Goal: Task Accomplishment & Management: Use online tool/utility

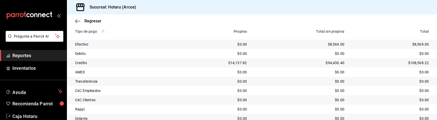
scroll to position [135, 0]
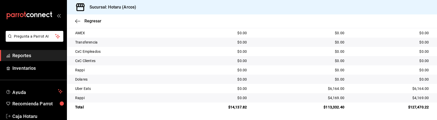
click at [45, 57] on span "Reportes" at bounding box center [37, 55] width 50 height 7
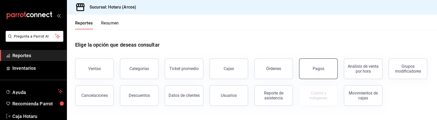
click at [313, 74] on button "Pagos" at bounding box center [318, 68] width 39 height 21
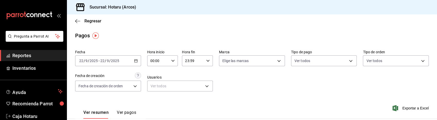
click at [310, 105] on div "Ver resumen Ver pagos Exportar a Excel" at bounding box center [252, 111] width 370 height 27
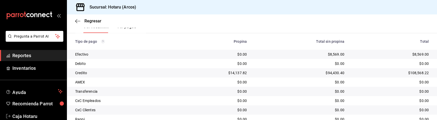
scroll to position [135, 0]
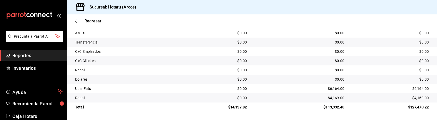
click at [273, 100] on div "$4,169.00" at bounding box center [299, 97] width 89 height 5
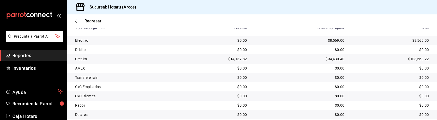
scroll to position [100, 0]
click at [39, 54] on span "Reportes" at bounding box center [37, 55] width 50 height 7
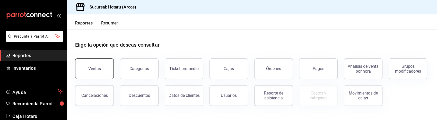
click at [105, 73] on button "Ventas" at bounding box center [94, 68] width 39 height 21
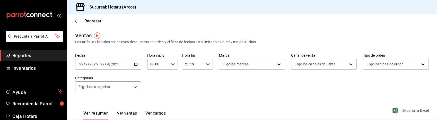
click at [405, 111] on span "Exportar a Excel" at bounding box center [411, 110] width 35 height 6
click at [34, 57] on span "Reportes" at bounding box center [37, 55] width 50 height 7
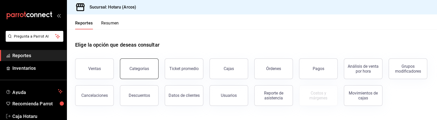
click at [144, 68] on div "Categorías" at bounding box center [140, 68] width 20 height 5
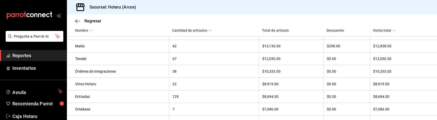
scroll to position [96, 0]
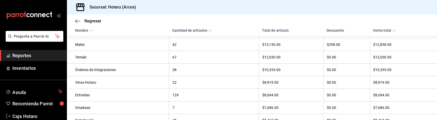
click at [147, 109] on div "Omakase" at bounding box center [120, 108] width 91 height 4
click at [177, 108] on div "7" at bounding box center [213, 108] width 83 height 4
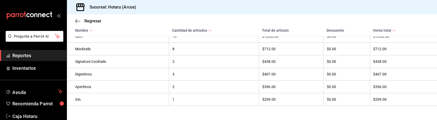
scroll to position [341, 0]
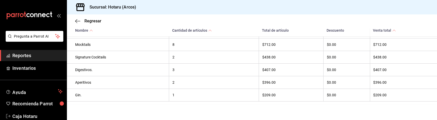
click at [99, 83] on div "Aperitivos" at bounding box center [120, 82] width 91 height 4
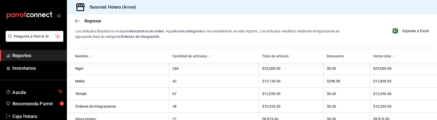
scroll to position [0, 0]
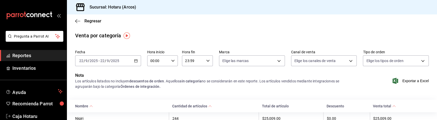
click at [27, 55] on span "Reportes" at bounding box center [37, 55] width 50 height 7
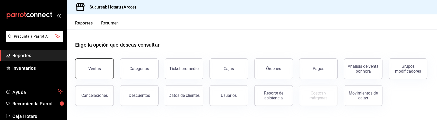
click at [89, 68] on div "Ventas" at bounding box center [94, 68] width 13 height 5
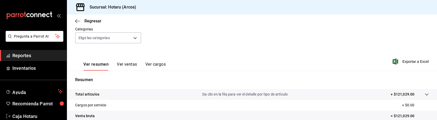
scroll to position [72, 0]
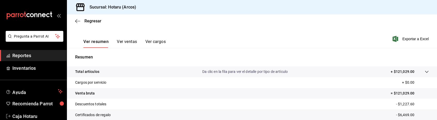
click at [425, 72] on icon at bounding box center [426, 72] width 3 height 2
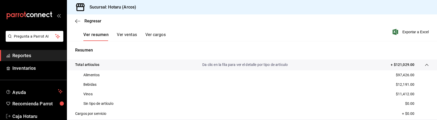
scroll to position [80, 0]
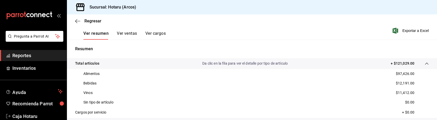
click at [396, 91] on p "$11,412.00" at bounding box center [405, 92] width 19 height 5
click at [47, 57] on span "Reportes" at bounding box center [37, 55] width 50 height 7
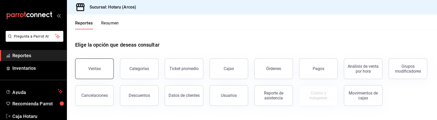
click at [112, 72] on button "Ventas" at bounding box center [94, 68] width 39 height 21
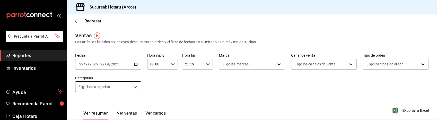
click at [133, 89] on body "Pregunta a Parrot AI Reportes Inventarios Ayuda Recomienda Parrot Caja Hotaru S…" at bounding box center [218, 60] width 437 height 120
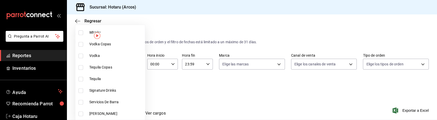
scroll to position [237, 0]
click at [81, 90] on input "checkbox" at bounding box center [81, 90] width 5 height 5
checkbox input "true"
type input "5307b469-9f11-48b6-9270-130bdb8be837"
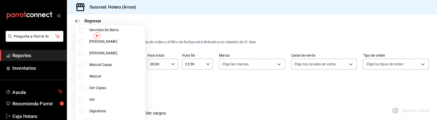
scroll to position [309, 0]
click at [80, 111] on input "checkbox" at bounding box center [81, 110] width 5 height 5
checkbox input "true"
type input "5307b469-9f11-48b6-9270-130bdb8be837,4fad770b-dbaa-4d21-ac20-ae956538371f"
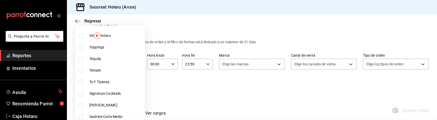
scroll to position [763, 0]
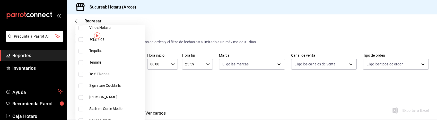
click at [83, 86] on input "checkbox" at bounding box center [81, 85] width 5 height 5
checkbox input "true"
type input "5307b469-9f11-48b6-9270-130bdb8be837,4fad770b-dbaa-4d21-ac20-ae956538371f,d405d…"
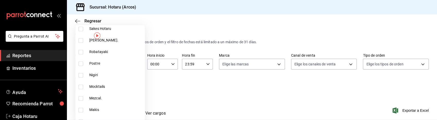
scroll to position [857, 0]
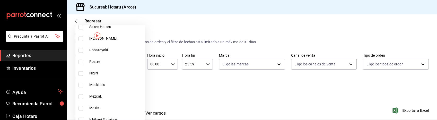
click at [82, 86] on input "checkbox" at bounding box center [81, 85] width 5 height 5
checkbox input "true"
type input "5307b469-9f11-48b6-9270-130bdb8be837,4fad770b-dbaa-4d21-ac20-ae956538371f,d405d…"
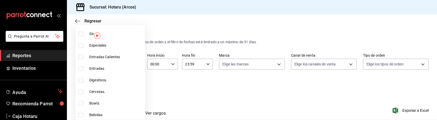
scroll to position [1024, 0]
click at [81, 81] on input "checkbox" at bounding box center [81, 80] width 5 height 5
checkbox input "true"
type input "5307b469-9f11-48b6-9270-130bdb8be837,4fad770b-dbaa-4d21-ac20-ae956538371f,d405d…"
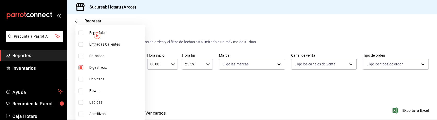
click at [82, 114] on input "checkbox" at bounding box center [81, 114] width 5 height 5
checkbox input "true"
type input "5307b469-9f11-48b6-9270-130bdb8be837,4fad770b-dbaa-4d21-ac20-ae956538371f,d405d…"
click at [153, 95] on div at bounding box center [218, 60] width 437 height 120
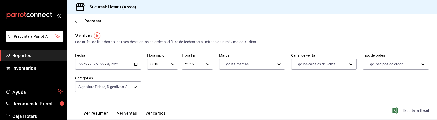
click at [414, 111] on span "Exportar a Excel" at bounding box center [411, 110] width 35 height 6
click at [38, 55] on span "Reportes" at bounding box center [37, 55] width 50 height 7
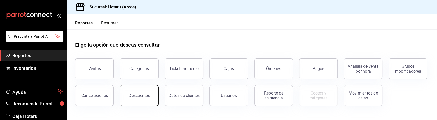
click at [139, 99] on button "Descuentos" at bounding box center [139, 95] width 39 height 21
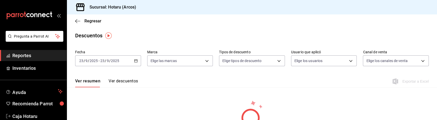
click at [134, 62] on \(Stroke\) "button" at bounding box center [135, 61] width 3 height 3
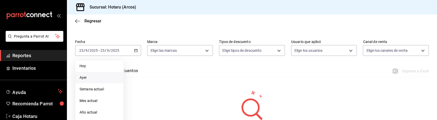
scroll to position [37, 0]
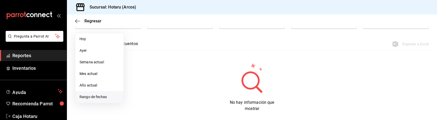
click at [101, 97] on span "Rango de fechas" at bounding box center [100, 96] width 40 height 5
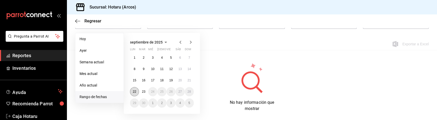
click at [135, 90] on abbr "22" at bounding box center [134, 92] width 3 height 4
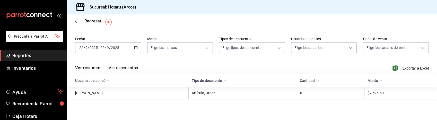
scroll to position [14, 0]
click at [412, 67] on span "Exportar a Excel" at bounding box center [411, 68] width 35 height 6
click at [173, 20] on div "Regresar" at bounding box center [252, 20] width 370 height 13
click at [39, 56] on span "Reportes" at bounding box center [37, 55] width 50 height 7
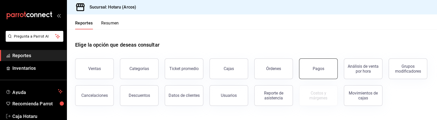
click at [315, 72] on button "Pagos" at bounding box center [318, 68] width 39 height 21
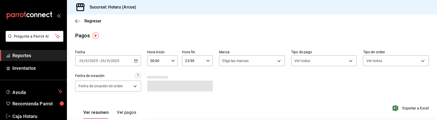
click at [267, 84] on div "Fecha [DATE] [DATE] - [DATE] [DATE] Hora inicio 00:00 Hora inicio Hora fin 23:5…" at bounding box center [252, 73] width 354 height 50
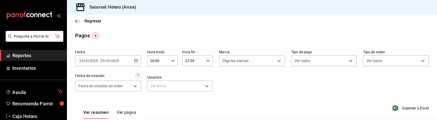
click at [138, 59] on div "[DATE] [DATE] - [DATE] [DATE]" at bounding box center [108, 60] width 66 height 11
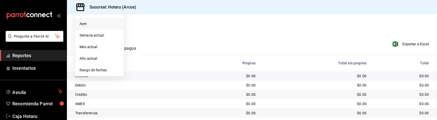
scroll to position [67, 0]
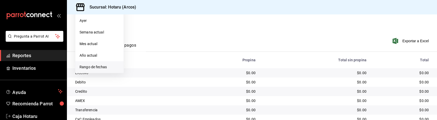
click at [107, 66] on span "Rango de fechas" at bounding box center [100, 66] width 40 height 5
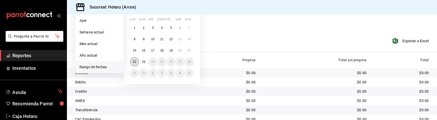
click at [134, 62] on abbr "22" at bounding box center [134, 62] width 3 height 4
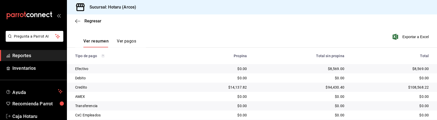
scroll to position [62, 0]
